Goal: Information Seeking & Learning: Learn about a topic

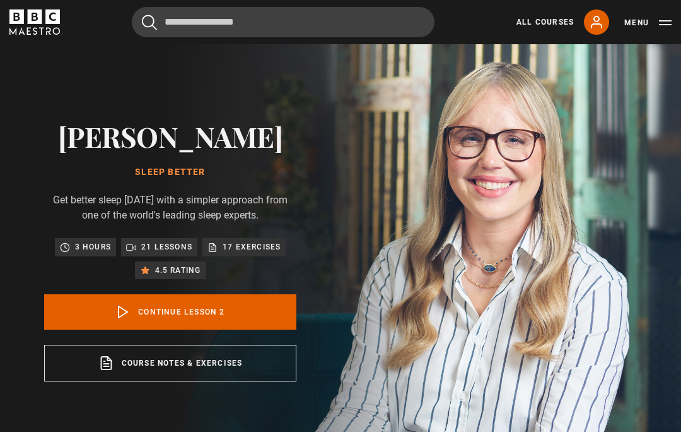
click at [255, 329] on link "Continue lesson 2" at bounding box center [170, 311] width 252 height 35
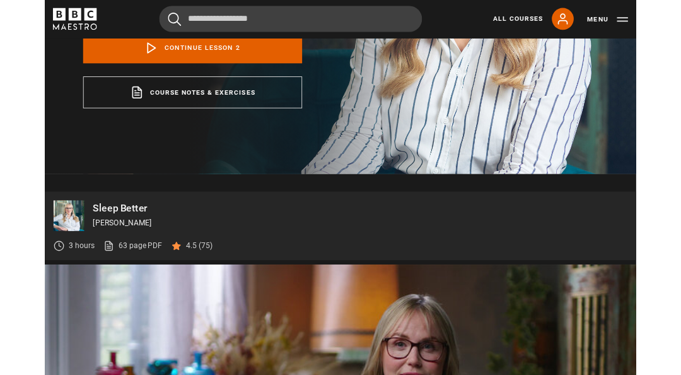
scroll to position [549, 0]
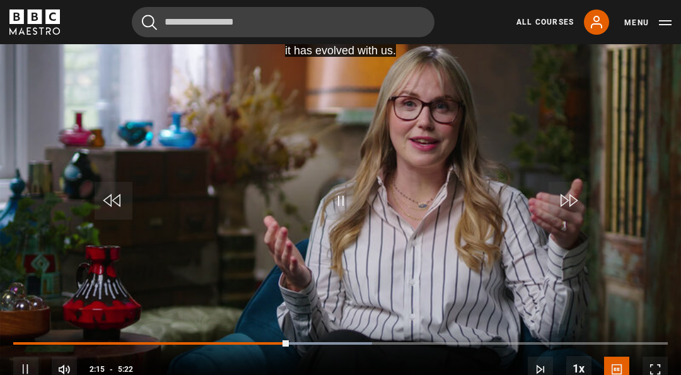
click at [185, 310] on video-js "It is part of us, it has evolved with us. Video Player is loading. Play Lesson …" at bounding box center [340, 204] width 681 height 384
click at [220, 278] on video-js "It is part of us, it has evolved with us. Video Player is loading. Play Lesson …" at bounding box center [340, 204] width 681 height 384
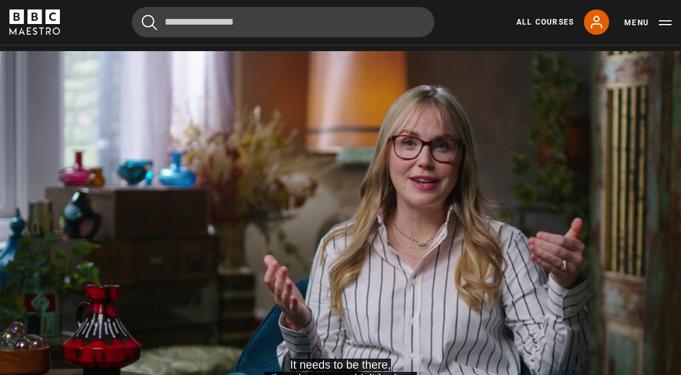
scroll to position [512, 0]
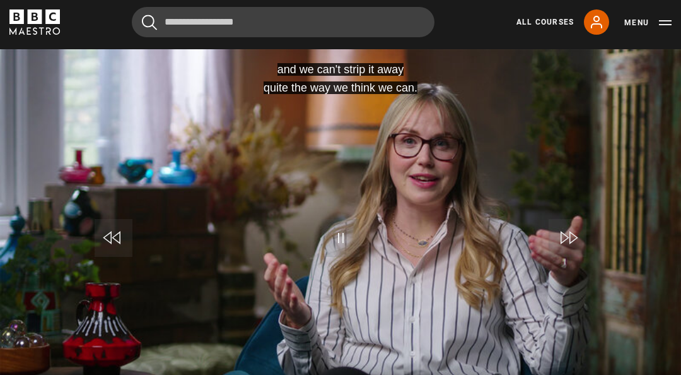
click at [382, 351] on video-js "and we can't strip it away quite the way we think we can. Video Player is loadi…" at bounding box center [340, 241] width 681 height 384
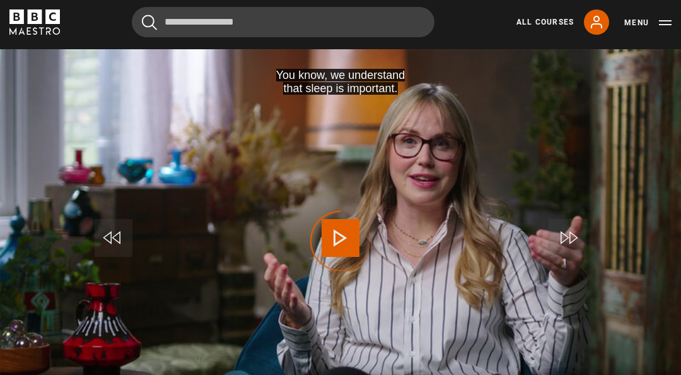
click at [286, 382] on div "Progress Bar" at bounding box center [326, 380] width 167 height 3
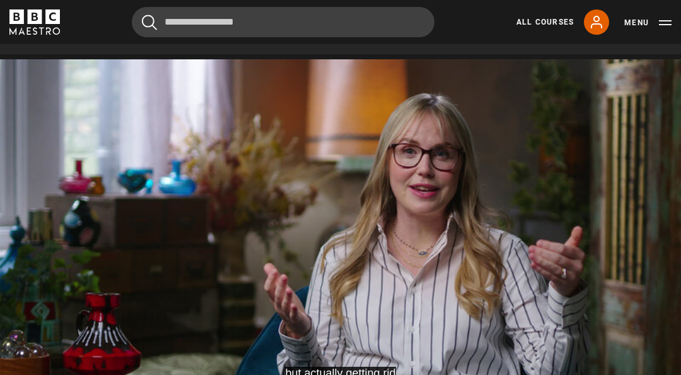
scroll to position [502, 0]
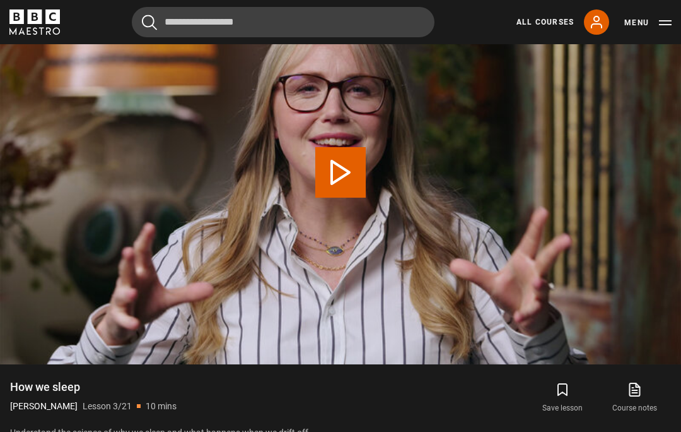
scroll to position [581, 0]
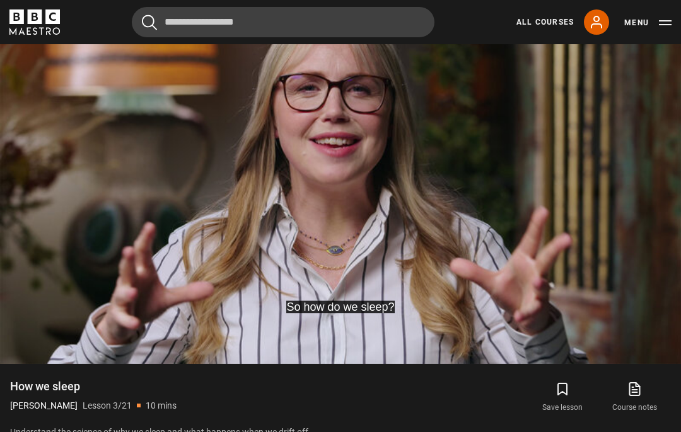
click at [375, 237] on video-js "So how do we sleep? Video Player is loading. Play Lesson How we sleep 10s Skip …" at bounding box center [340, 172] width 681 height 384
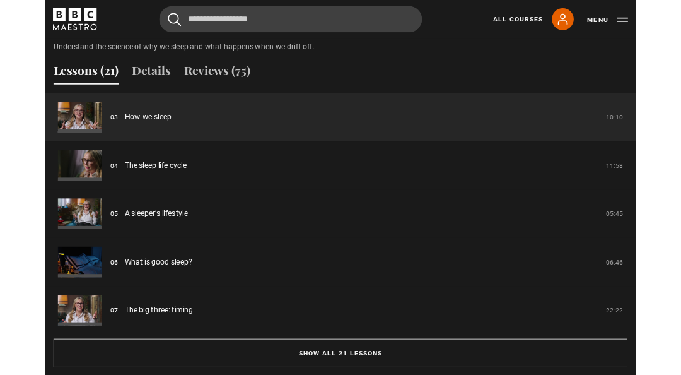
scroll to position [959, 0]
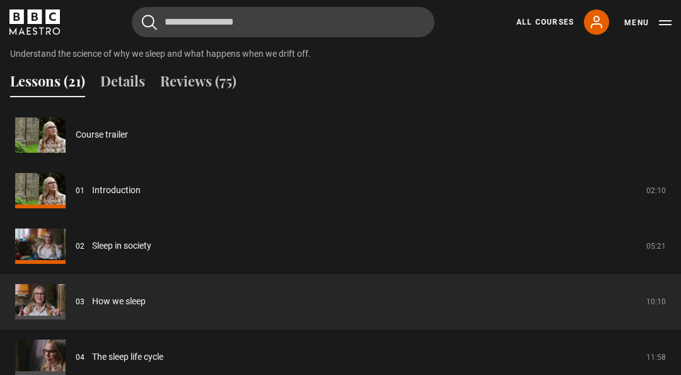
click at [92, 308] on link "How we sleep" at bounding box center [119, 301] width 54 height 13
click at [124, 308] on link "How we sleep" at bounding box center [119, 301] width 54 height 13
click at [127, 308] on link "How we sleep" at bounding box center [119, 301] width 54 height 13
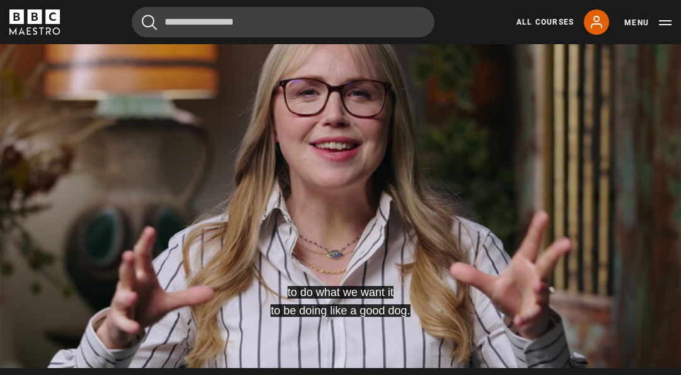
scroll to position [574, 0]
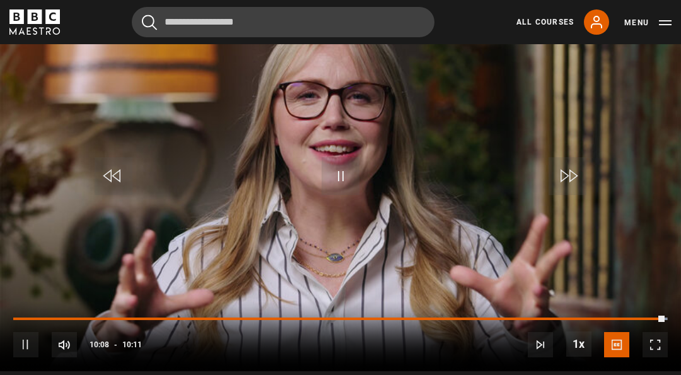
click at [100, 266] on video-js "and have better sleep overall. Video Player is loading. Play Lesson How we slee…" at bounding box center [340, 179] width 681 height 384
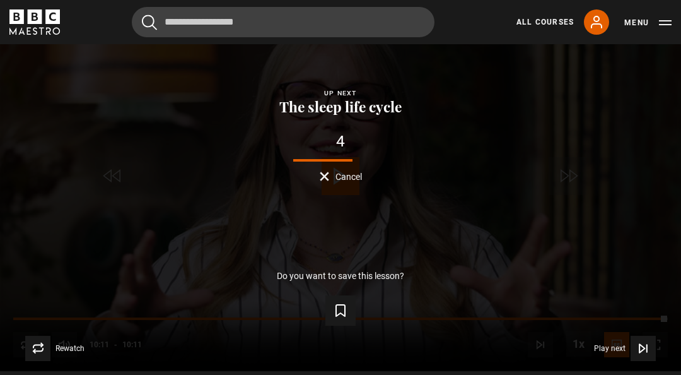
click at [651, 361] on span "Video Player" at bounding box center [643, 348] width 25 height 25
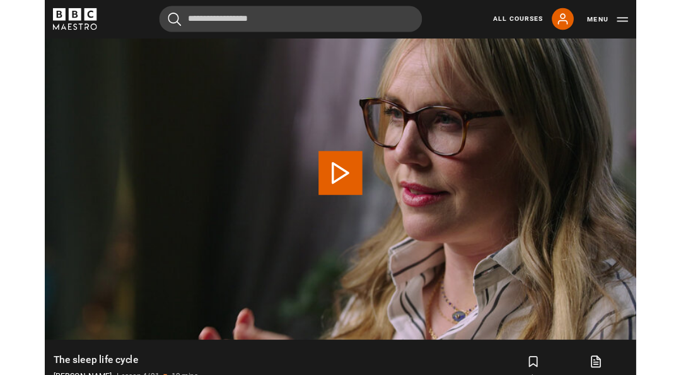
scroll to position [553, 0]
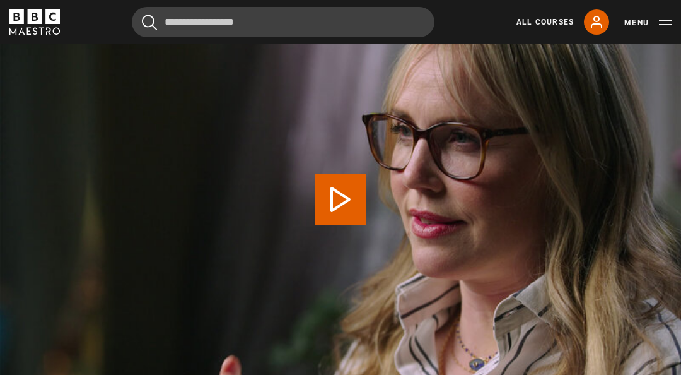
click at [333, 225] on button "Play Lesson The sleep life cycle" at bounding box center [340, 199] width 50 height 50
click at [372, 216] on video-js "Video Player is loading. Play Lesson The sleep life cycle 10s Skip Back 10 seco…" at bounding box center [340, 200] width 681 height 384
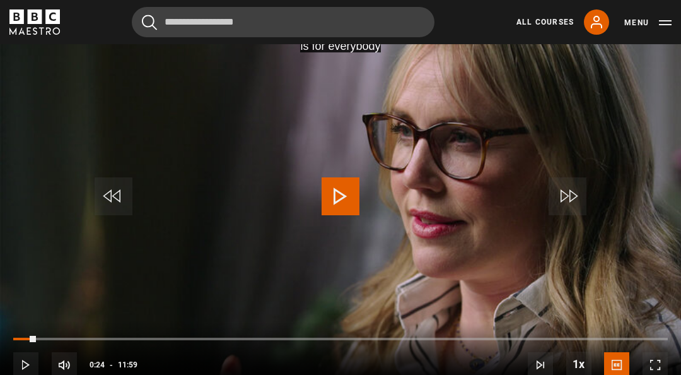
scroll to position [608, 0]
